Goal: Find specific page/section: Find specific page/section

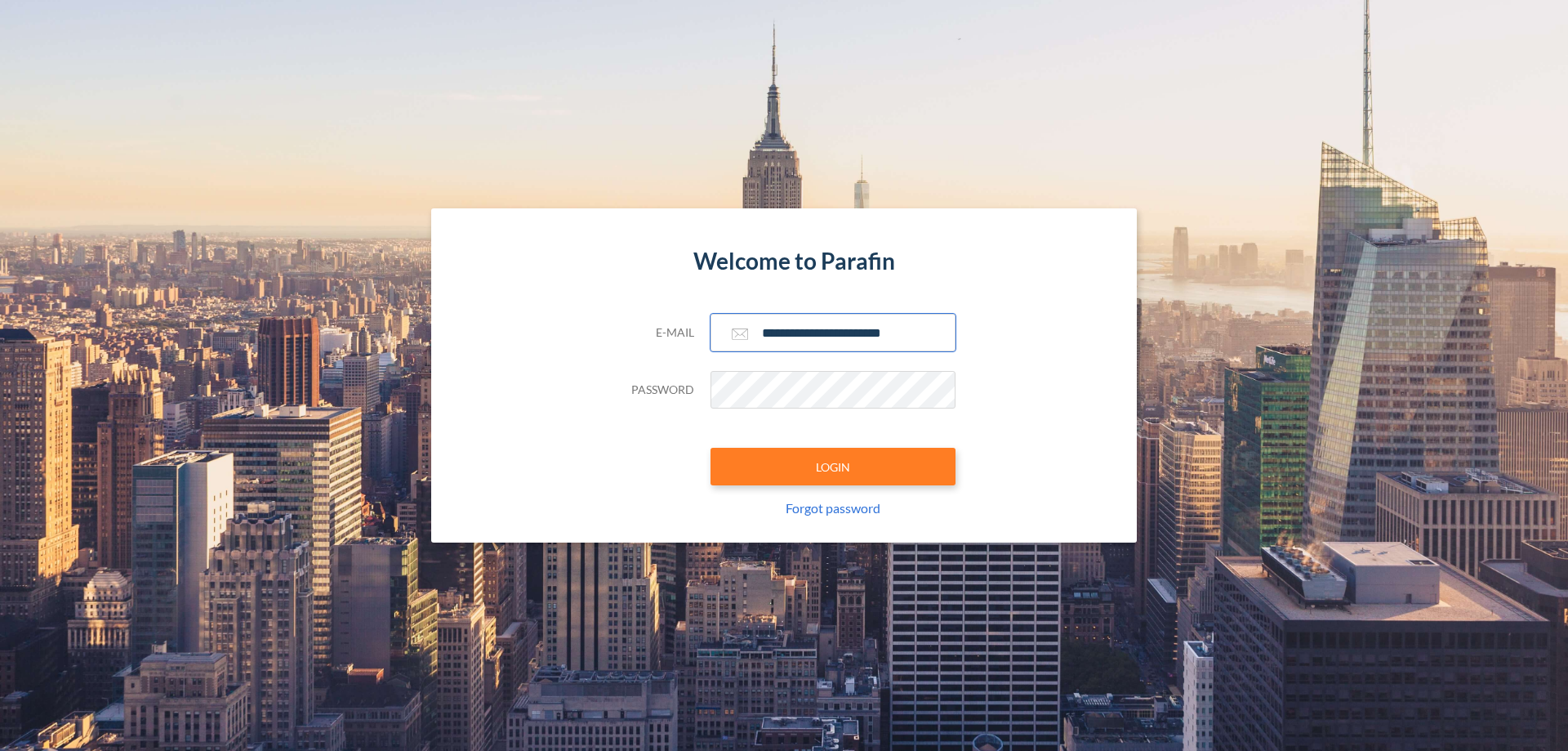
type input "**********"
click at [833, 466] on button "LOGIN" at bounding box center [832, 466] width 245 height 38
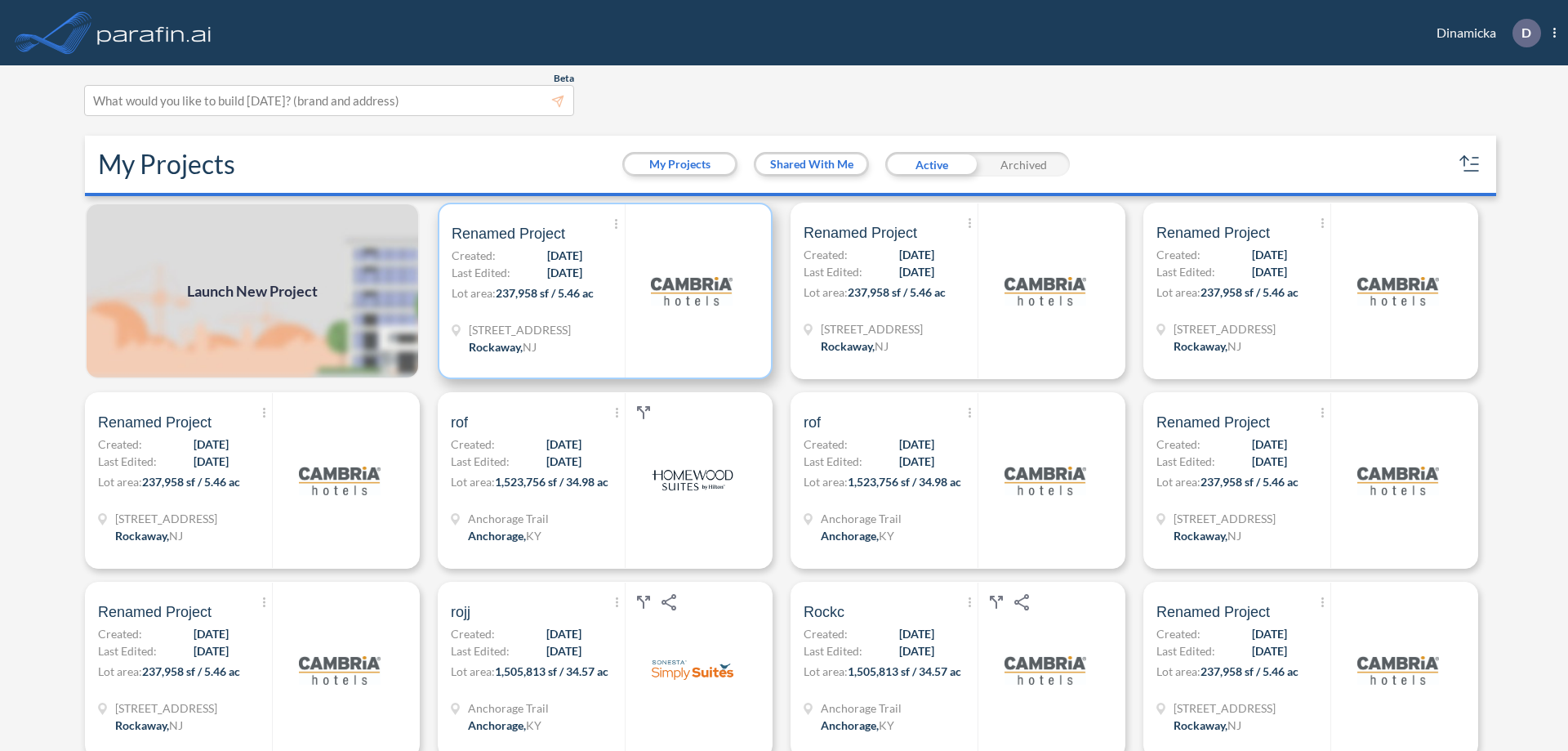
scroll to position [4, 0]
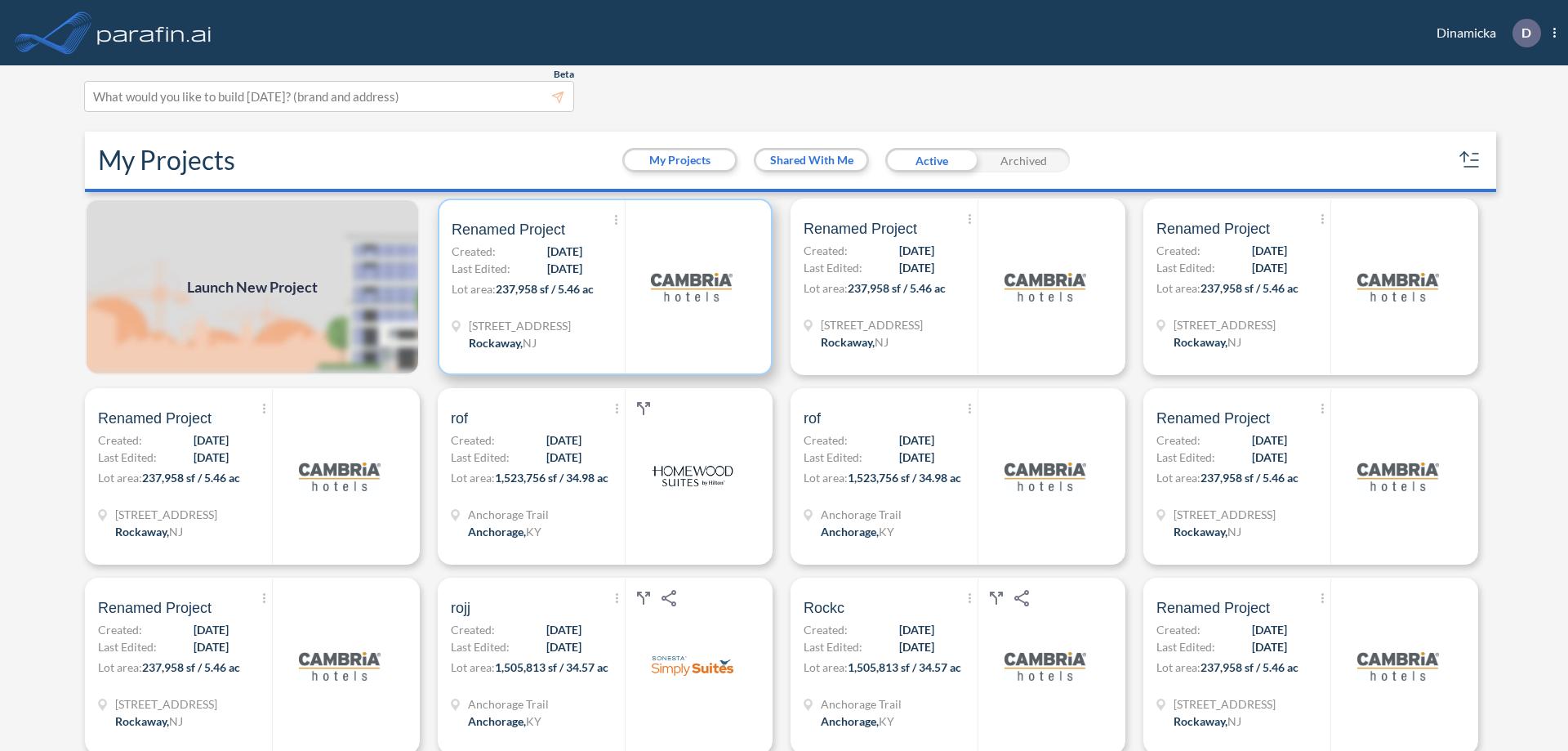
click at [602, 286] on p "Lot area: 237,958 sf / 5.46 ac" at bounding box center [538, 292] width 173 height 24
